Goal: Find specific page/section: Find specific page/section

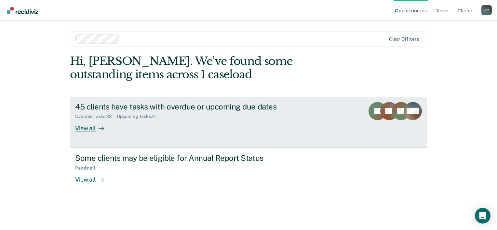
click at [84, 129] on div "View all" at bounding box center [93, 125] width 36 height 13
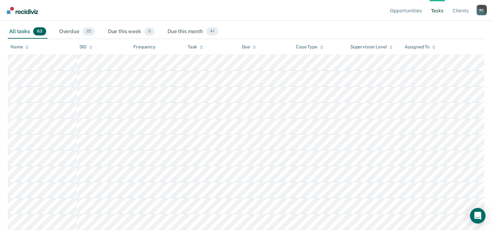
scroll to position [97, 0]
click at [130, 29] on div "Due this week 0" at bounding box center [131, 31] width 49 height 14
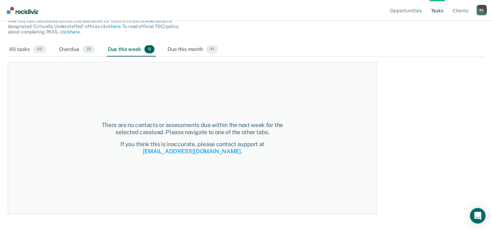
scroll to position [79, 0]
click at [183, 48] on div "Due this month 41" at bounding box center [192, 50] width 53 height 14
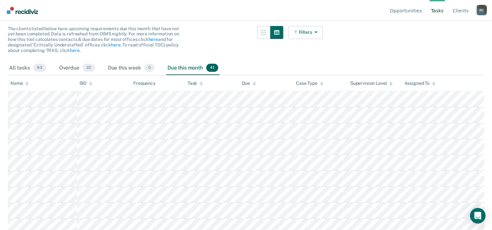
scroll to position [0, 0]
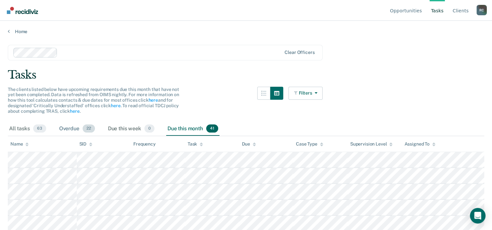
click at [71, 127] on div "Overdue 22" at bounding box center [77, 129] width 38 height 14
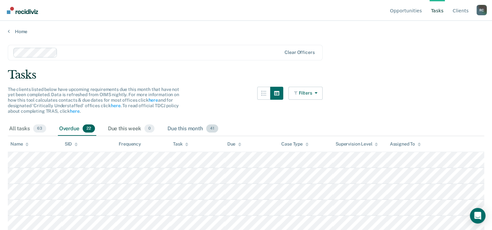
click at [194, 127] on div "Due this month 41" at bounding box center [192, 129] width 53 height 14
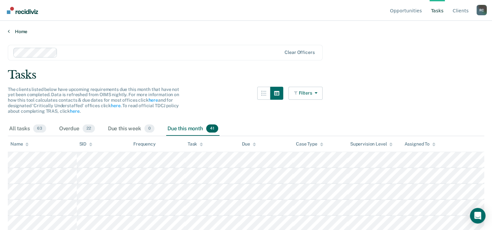
click at [15, 30] on link "Home" at bounding box center [246, 32] width 476 height 6
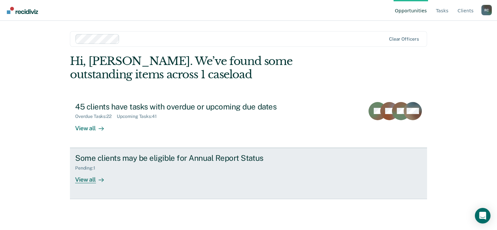
click at [139, 156] on div "Some clients may be eligible for Annual Report Status" at bounding box center [189, 157] width 228 height 9
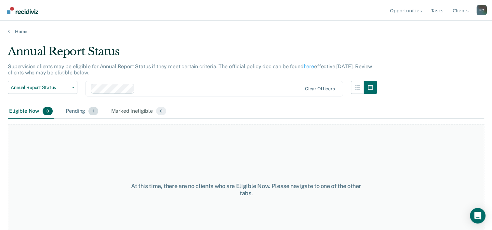
click at [77, 111] on div "Pending 1" at bounding box center [81, 111] width 35 height 14
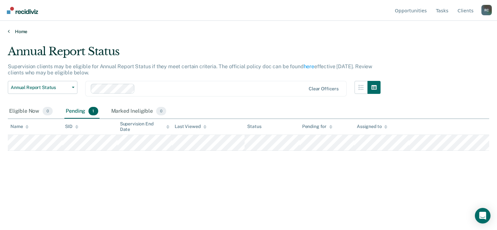
click at [19, 32] on link "Home" at bounding box center [248, 32] width 481 height 6
